Goal: Obtain resource: Download file/media

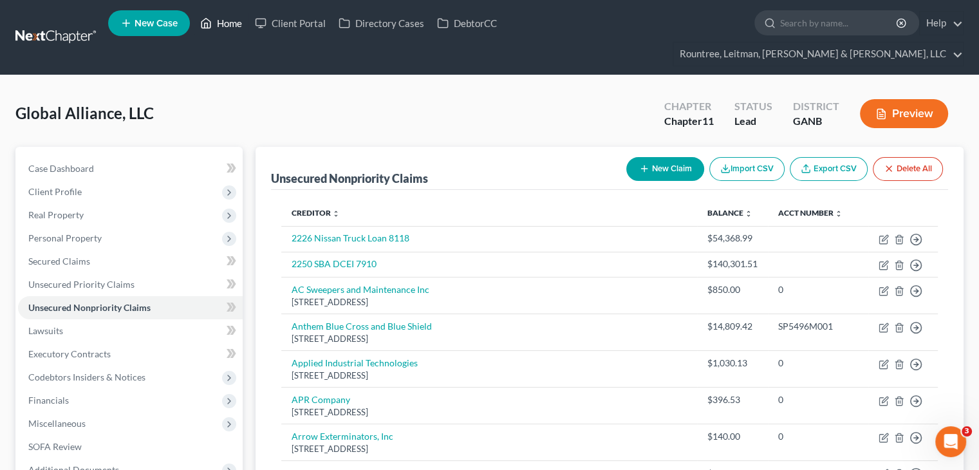
click at [241, 19] on link "Home" at bounding box center [221, 23] width 55 height 23
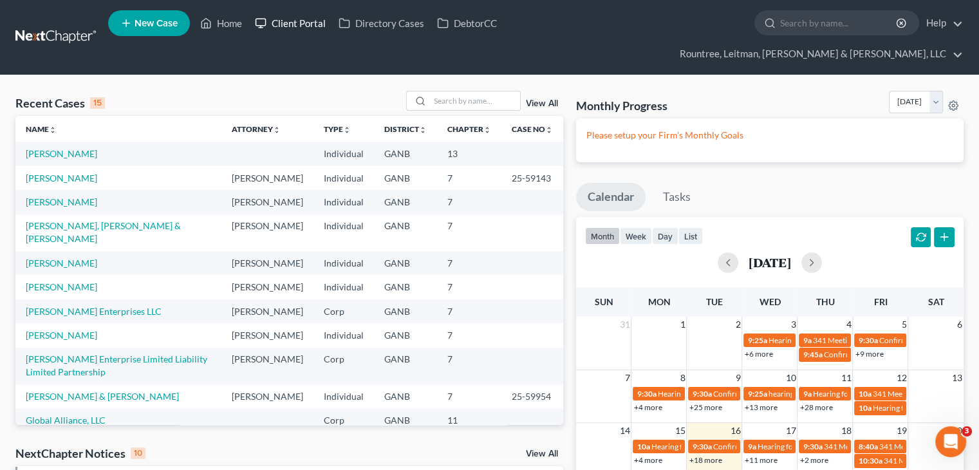
click at [295, 24] on link "Client Portal" at bounding box center [290, 23] width 84 height 23
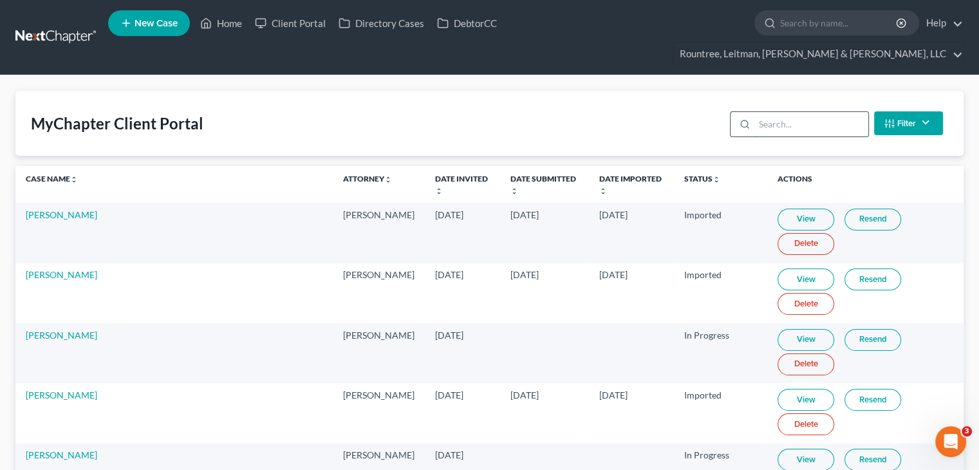
click at [804, 112] on input "search" at bounding box center [811, 124] width 114 height 24
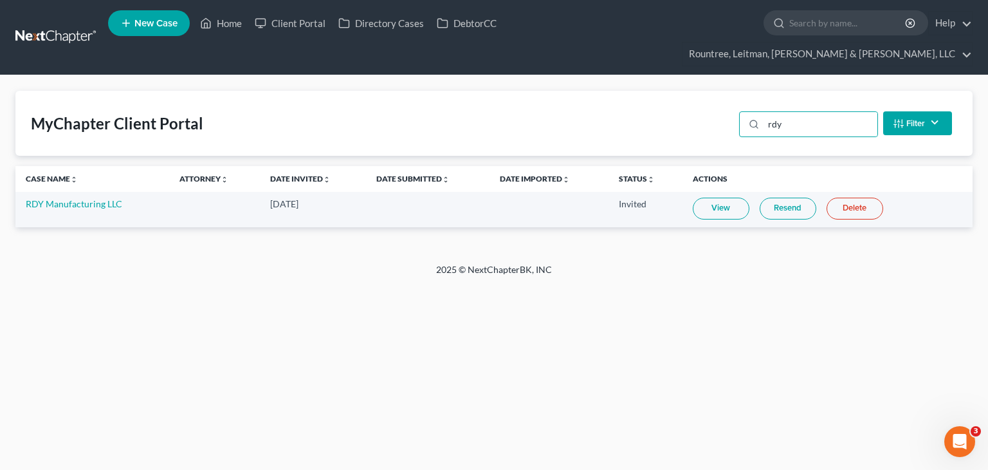
click at [717, 198] on link "View" at bounding box center [721, 209] width 57 height 22
drag, startPoint x: 826, startPoint y: 103, endPoint x: 644, endPoint y: 100, distance: 182.1
click at [644, 100] on div "MyChapter Client Portal rdy Filter Status Filter... Invited In Progress Ready T…" at bounding box center [494, 123] width 958 height 65
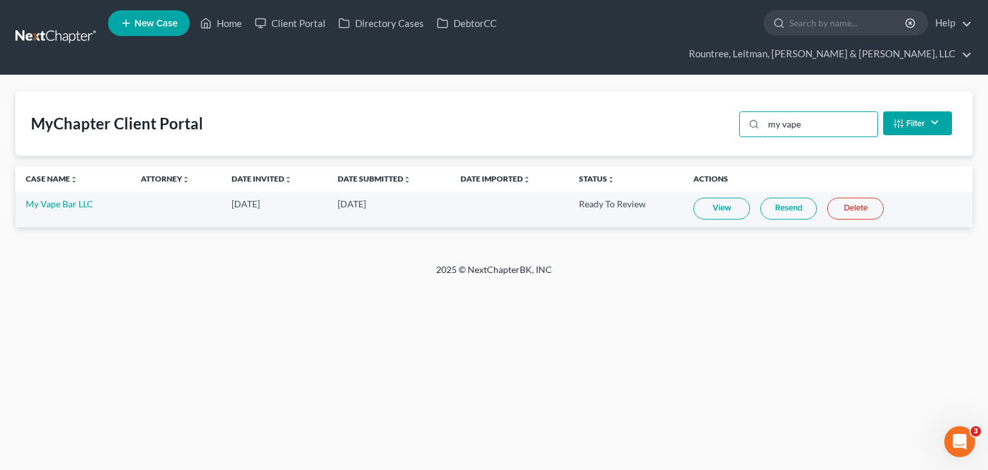
type input "my vape"
click at [719, 198] on link "View" at bounding box center [722, 209] width 57 height 22
click at [220, 23] on link "Home" at bounding box center [221, 23] width 55 height 23
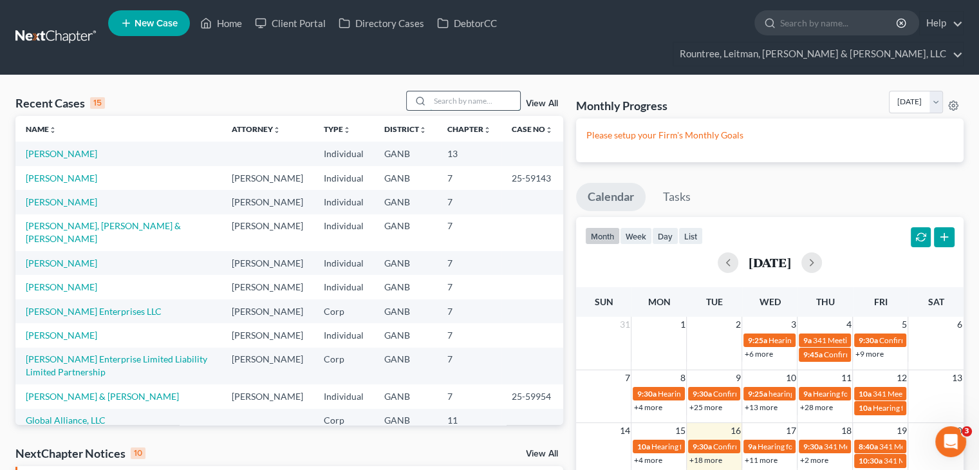
click at [456, 91] on input "search" at bounding box center [475, 100] width 90 height 19
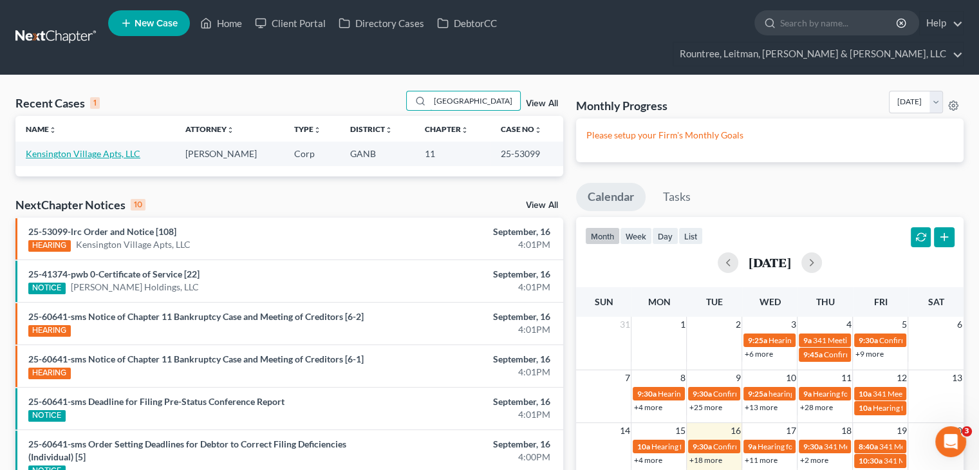
type input "[GEOGRAPHIC_DATA]"
click at [67, 148] on link "Kensington Village Apts, LLC" at bounding box center [83, 153] width 115 height 11
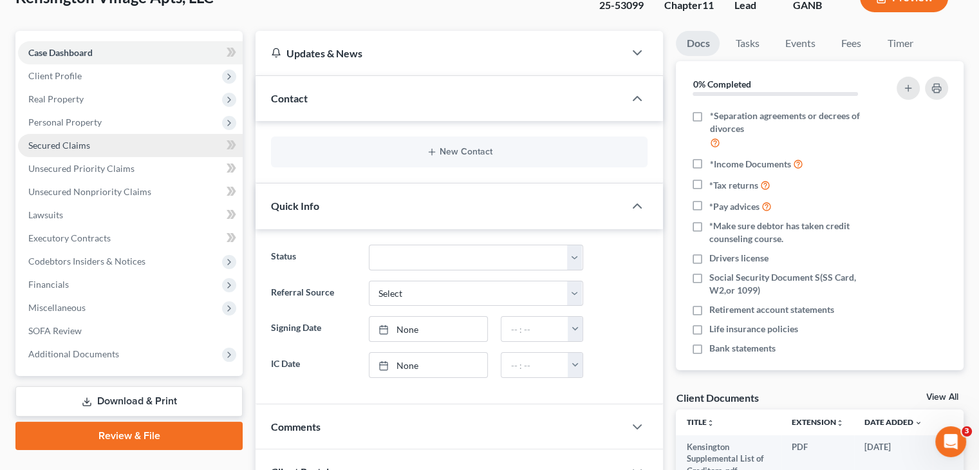
scroll to position [257, 0]
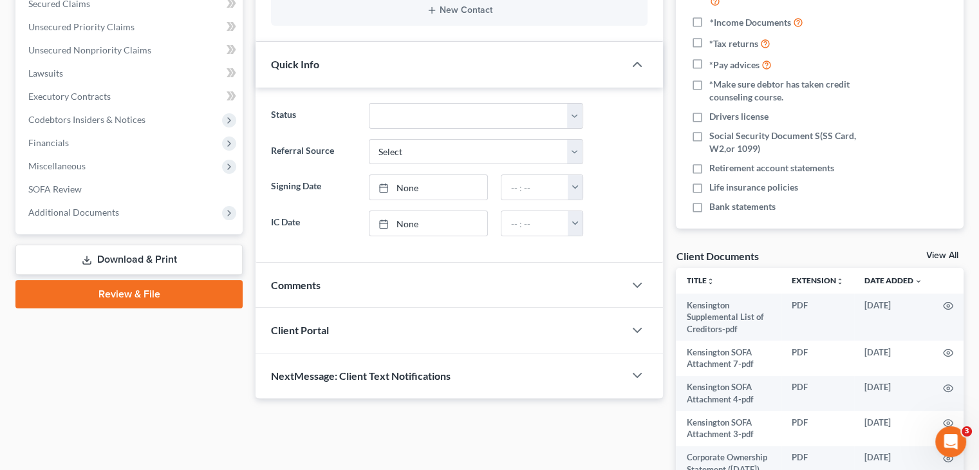
click at [109, 245] on link "Download & Print" at bounding box center [128, 260] width 227 height 30
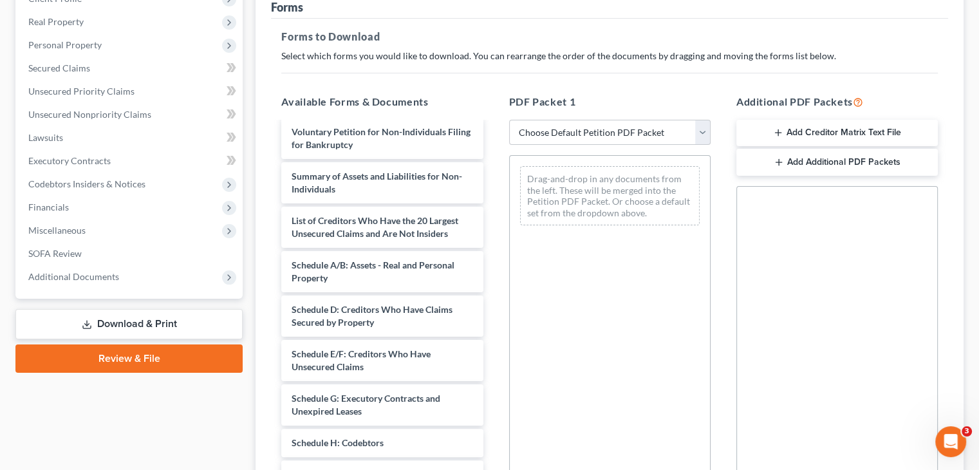
scroll to position [183, 0]
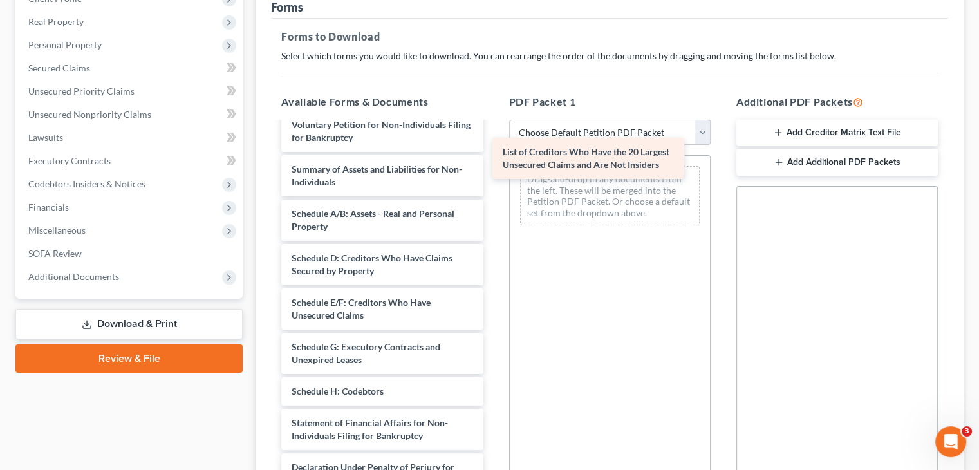
drag, startPoint x: 413, startPoint y: 202, endPoint x: 641, endPoint y: 158, distance: 232.1
click at [493, 155] on div "List of Creditors Who Have the 20 Largest Unsecured Claims and Are Not Insiders…" at bounding box center [382, 280] width 222 height 680
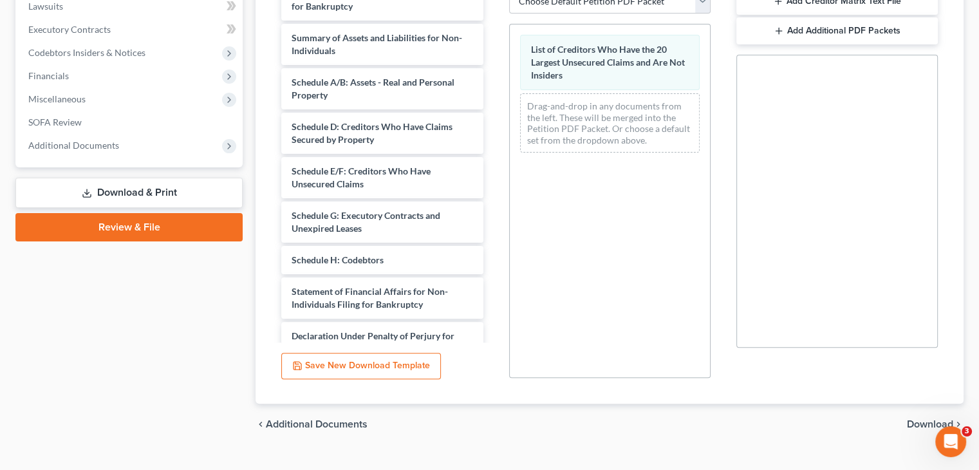
click at [938, 419] on span "Download" at bounding box center [930, 424] width 46 height 10
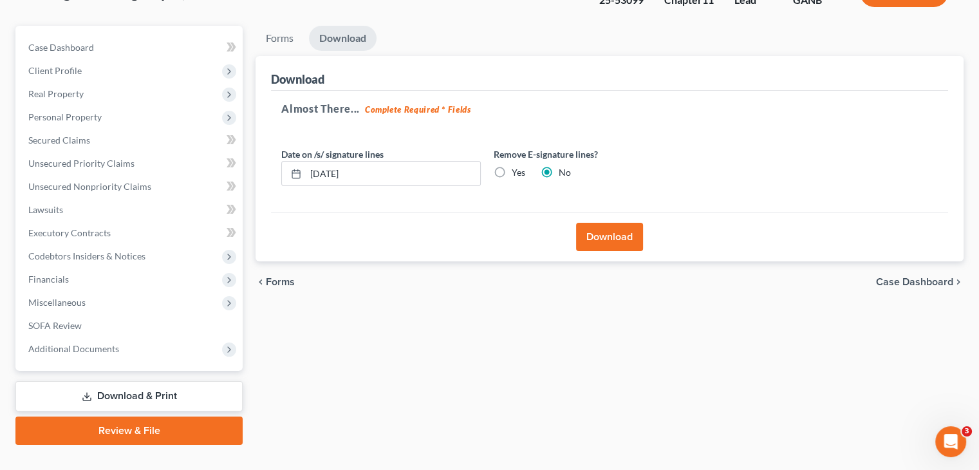
click at [607, 223] on button "Download" at bounding box center [609, 237] width 67 height 28
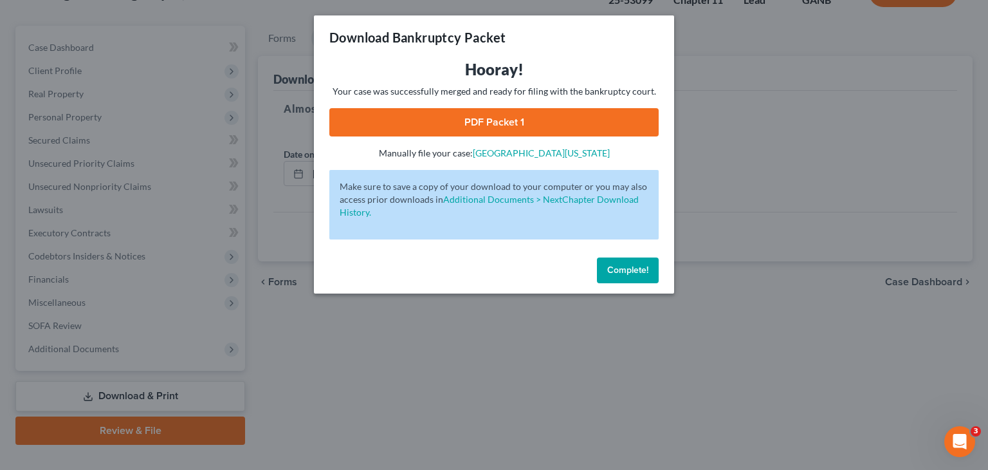
click at [497, 124] on link "PDF Packet 1" at bounding box center [493, 122] width 329 height 28
